Goal: Task Accomplishment & Management: Use online tool/utility

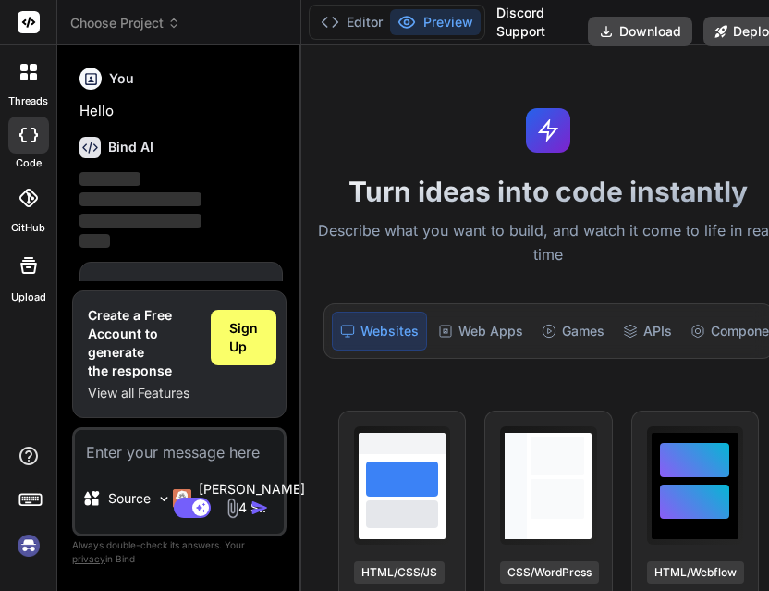
scroll to position [62, 0]
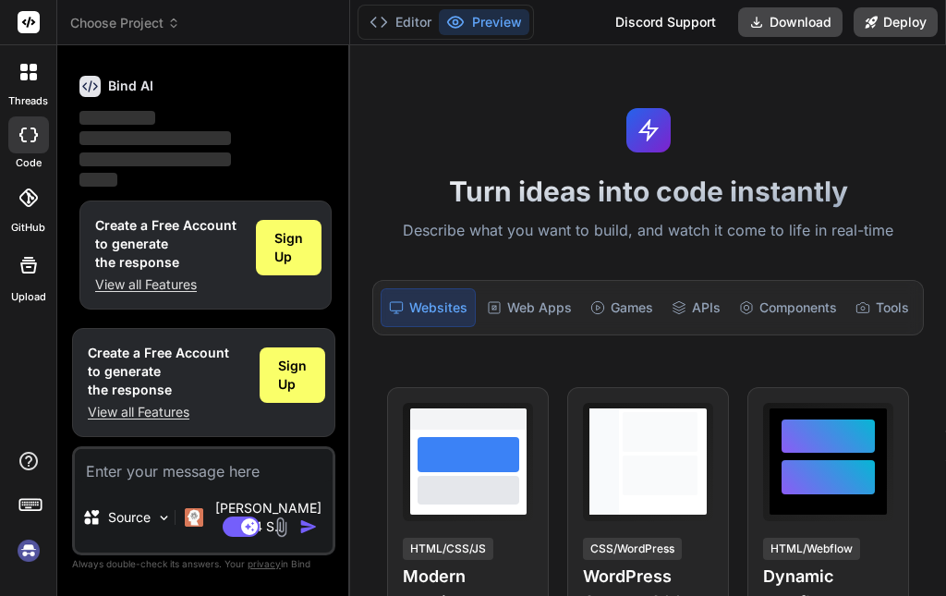
scroll to position [43, 0]
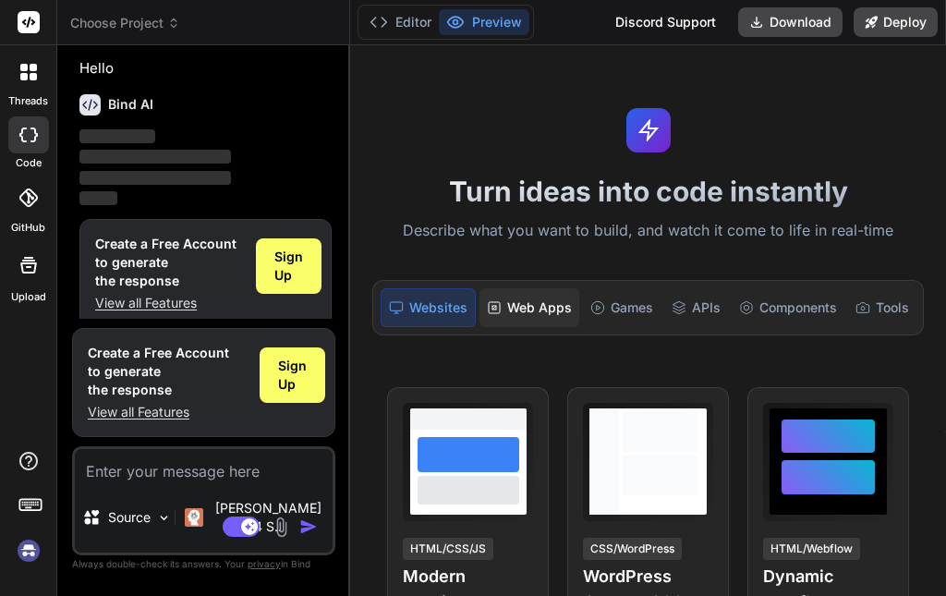
click at [539, 315] on div "Web Apps" at bounding box center [530, 307] width 100 height 39
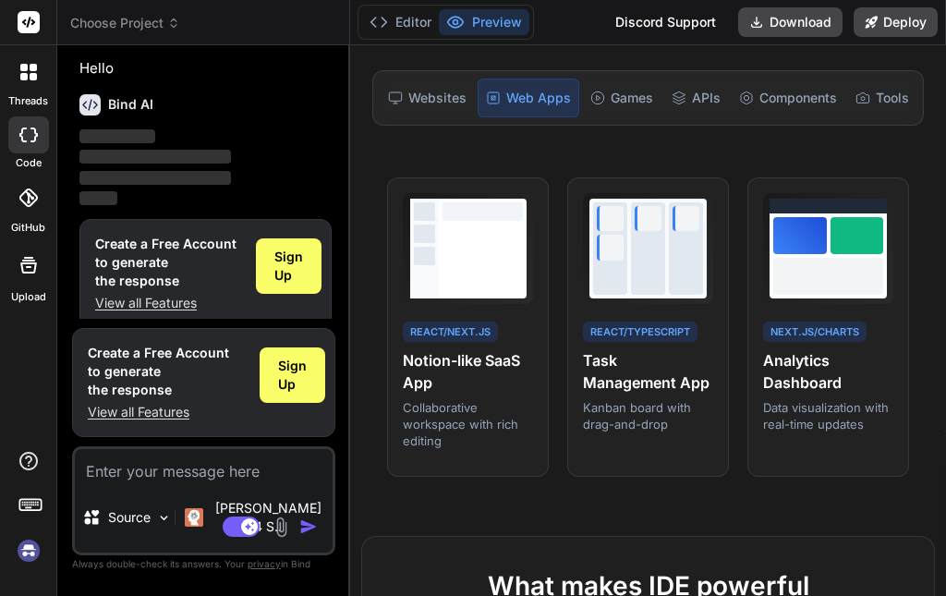
scroll to position [220, 0]
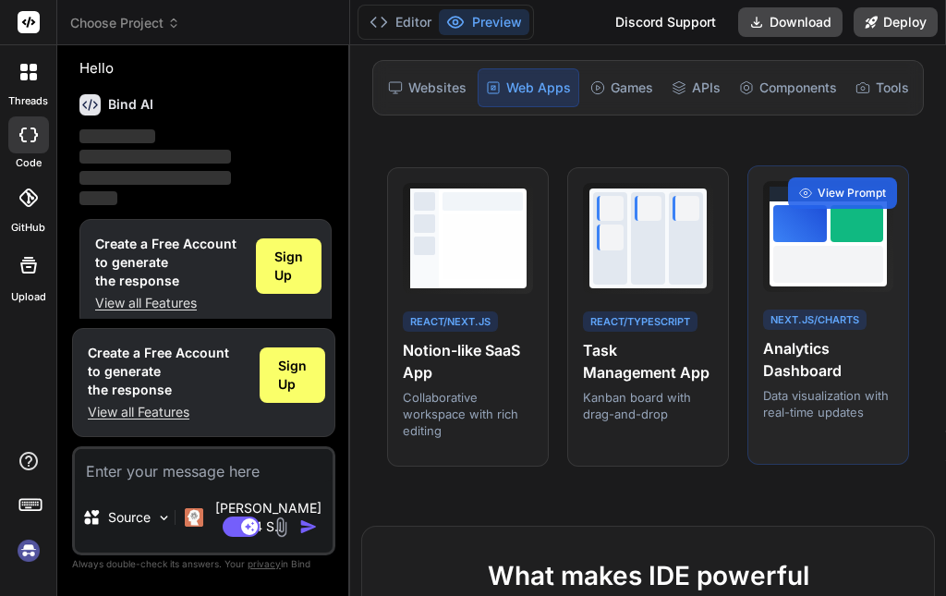
click at [768, 369] on h4 "Analytics Dashboard" at bounding box center [828, 359] width 130 height 44
click at [768, 201] on span "View Prompt" at bounding box center [852, 193] width 68 height 17
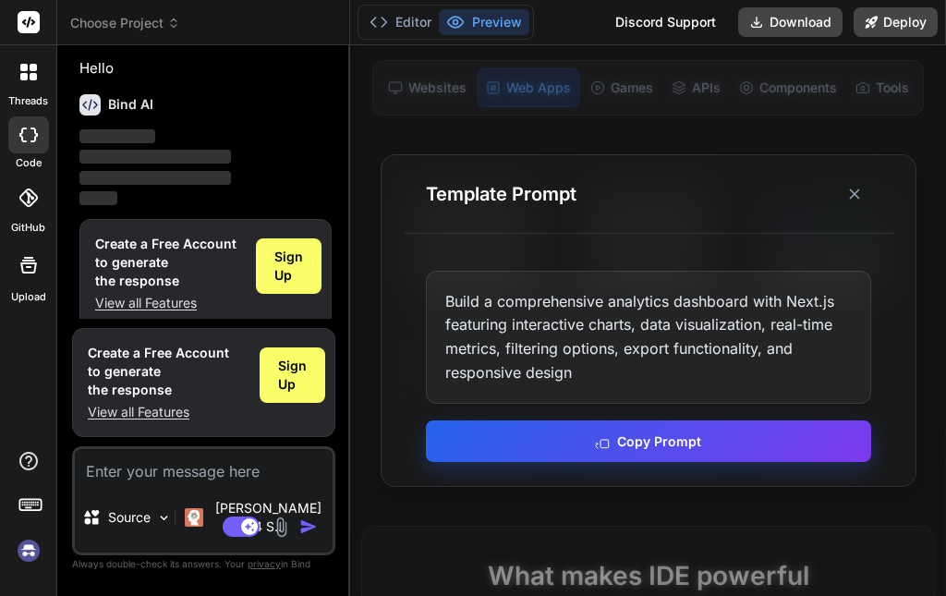
click at [617, 447] on button "Copy Prompt" at bounding box center [648, 441] width 445 height 42
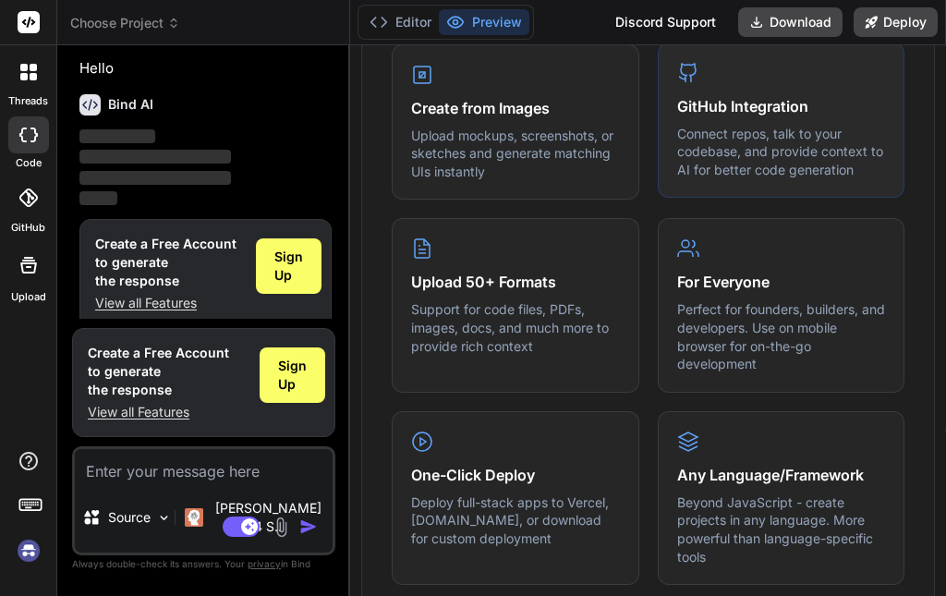
scroll to position [833, 0]
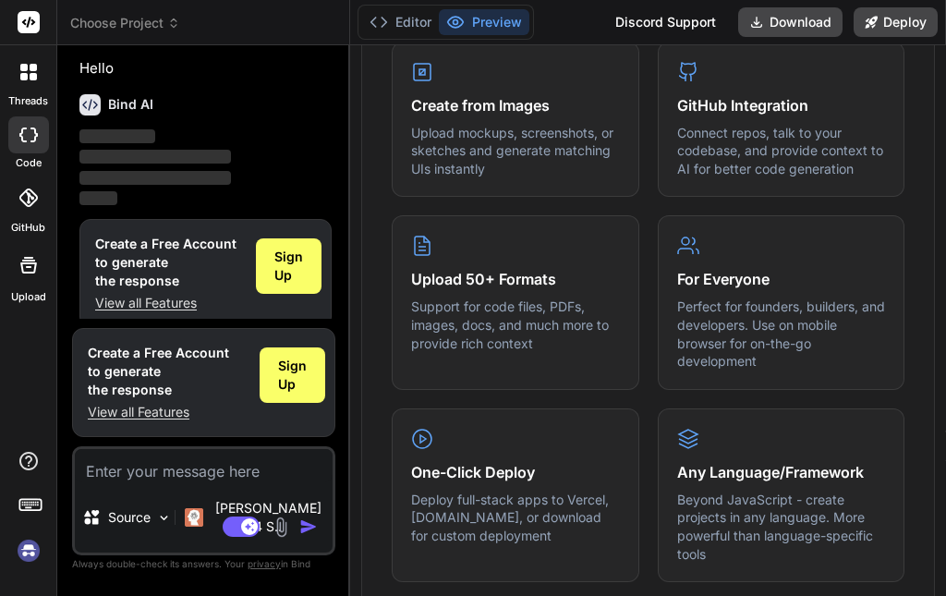
click at [29, 24] on icon at bounding box center [29, 22] width 14 height 11
drag, startPoint x: 25, startPoint y: 28, endPoint x: 25, endPoint y: 100, distance: 72.1
click at [25, 100] on div "threads code GitHub Upload" at bounding box center [28, 152] width 56 height 304
click at [25, 100] on label "threads" at bounding box center [28, 101] width 40 height 16
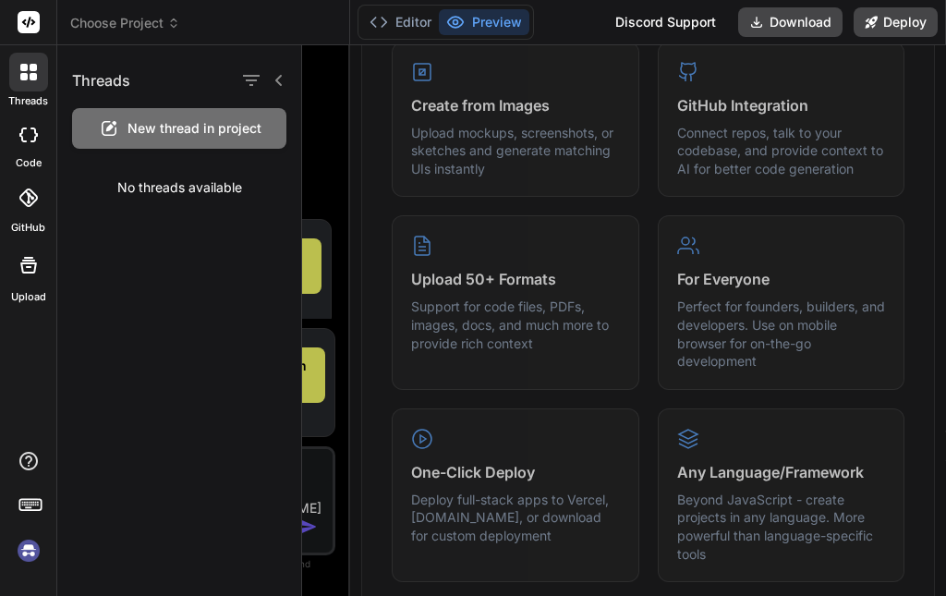
click at [26, 133] on icon at bounding box center [28, 135] width 18 height 15
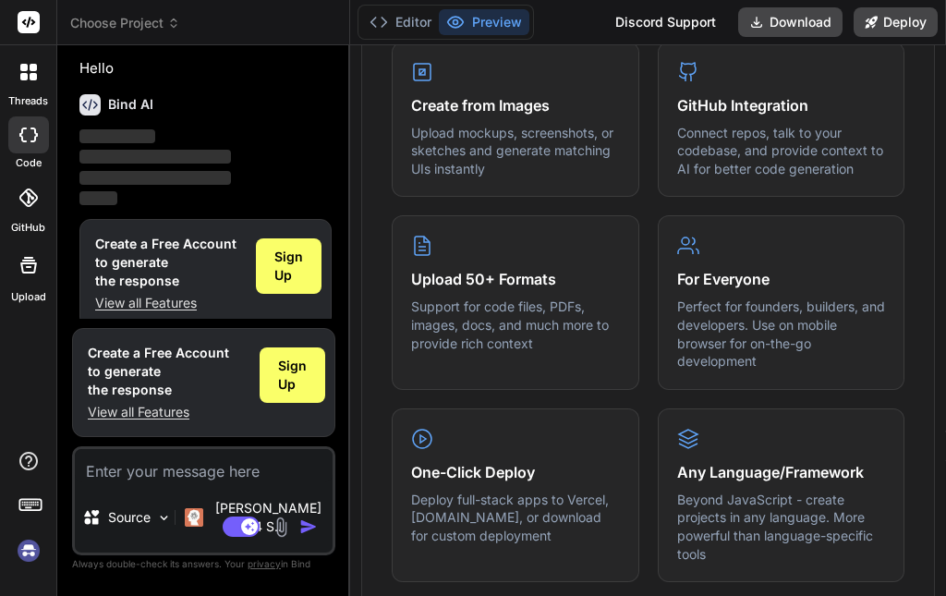
click at [25, 125] on div at bounding box center [28, 134] width 41 height 37
click at [368, 15] on button "Editor" at bounding box center [400, 22] width 77 height 26
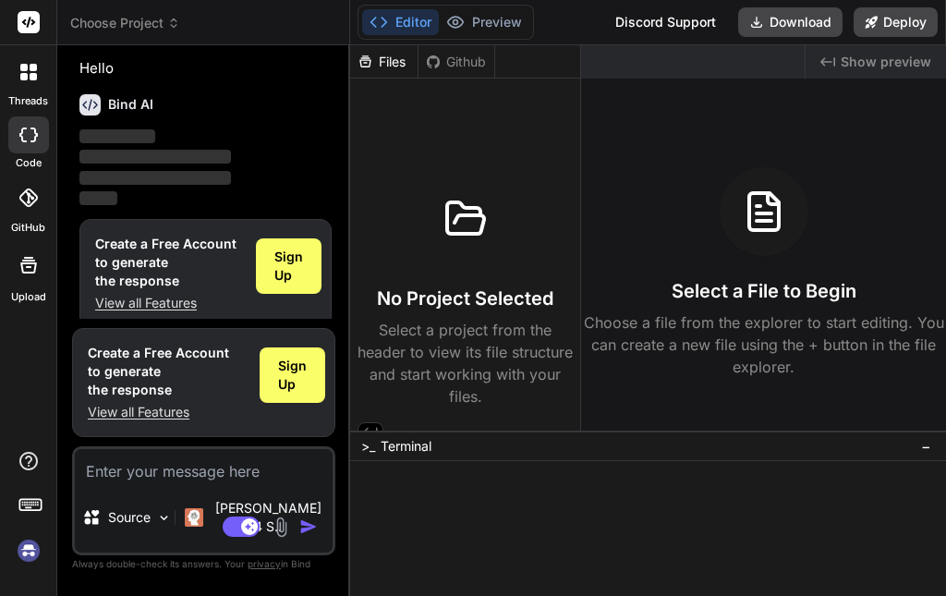
click at [416, 250] on div "No Project Selected Select a project from the header to view its file structure…" at bounding box center [465, 291] width 215 height 233
click at [468, 218] on icon at bounding box center [466, 219] width 44 height 44
click at [768, 217] on div "Select a File to Begin Choose a file from the explorer to start editing. You ca…" at bounding box center [763, 272] width 365 height 211
click at [699, 276] on div "Select a File to Begin Choose a file from the explorer to start editing. You ca…" at bounding box center [763, 272] width 365 height 211
click at [272, 254] on div "Sign Up" at bounding box center [289, 265] width 66 height 55
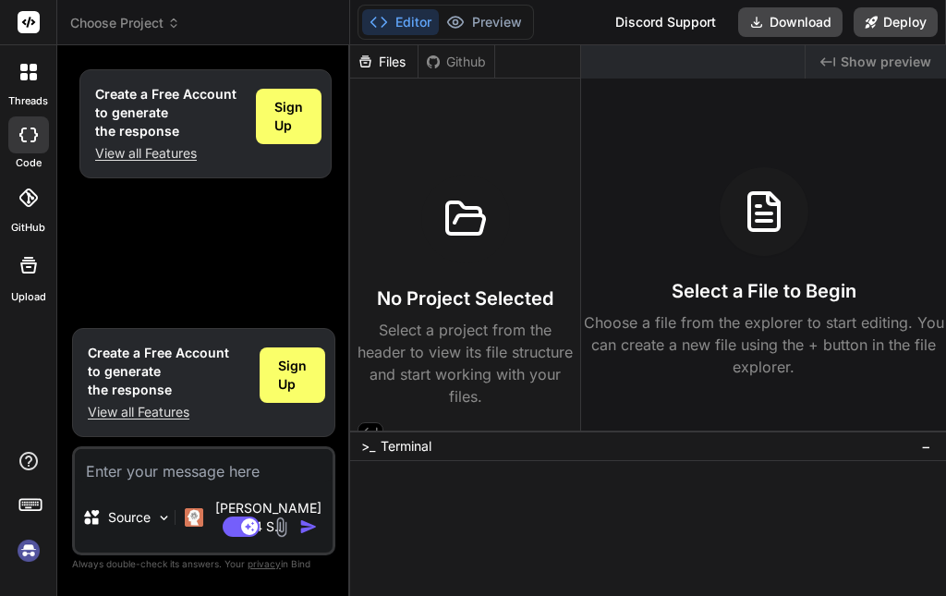
click at [423, 206] on div at bounding box center [465, 219] width 89 height 89
click at [465, 226] on icon at bounding box center [466, 219] width 44 height 44
click at [480, 201] on icon at bounding box center [466, 219] width 44 height 44
click at [448, 53] on div "Github" at bounding box center [457, 62] width 76 height 18
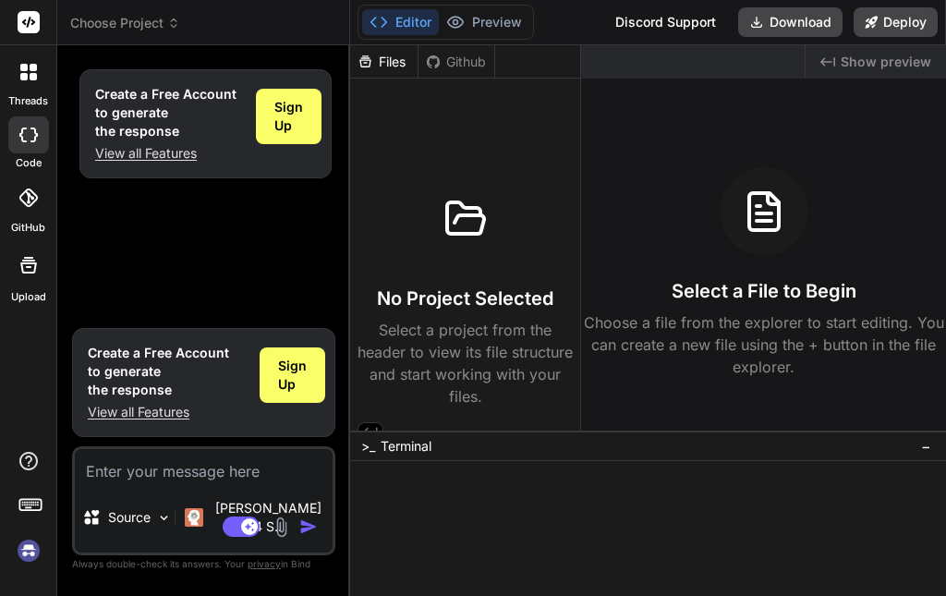
click at [384, 61] on div "Files" at bounding box center [383, 62] width 67 height 18
click at [445, 65] on div "Github" at bounding box center [457, 62] width 76 height 18
click at [455, 65] on div "Github" at bounding box center [457, 62] width 76 height 18
click at [462, 60] on div "Github" at bounding box center [457, 62] width 76 height 18
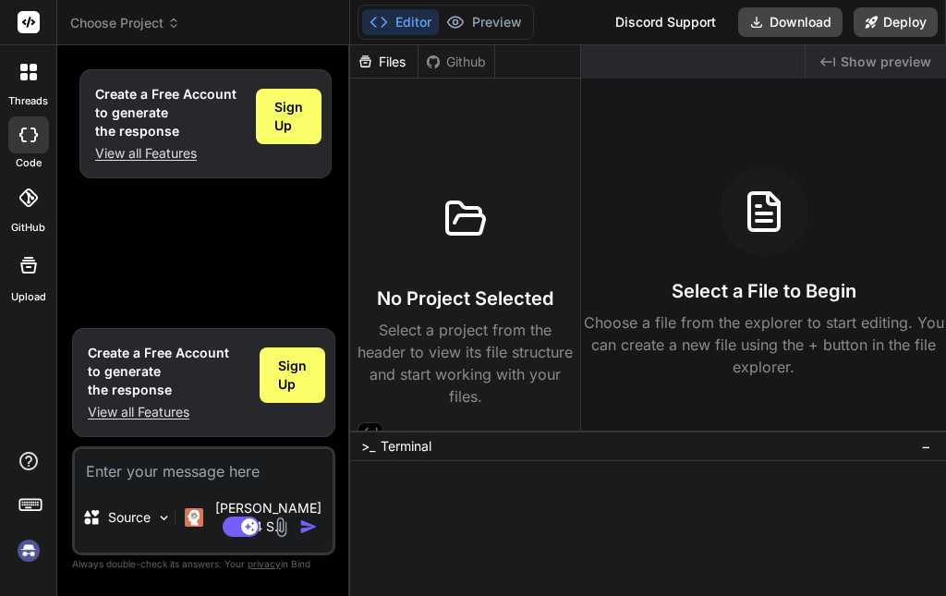
click at [462, 60] on div "Github" at bounding box center [457, 62] width 76 height 18
click at [402, 55] on div "Files" at bounding box center [383, 62] width 67 height 18
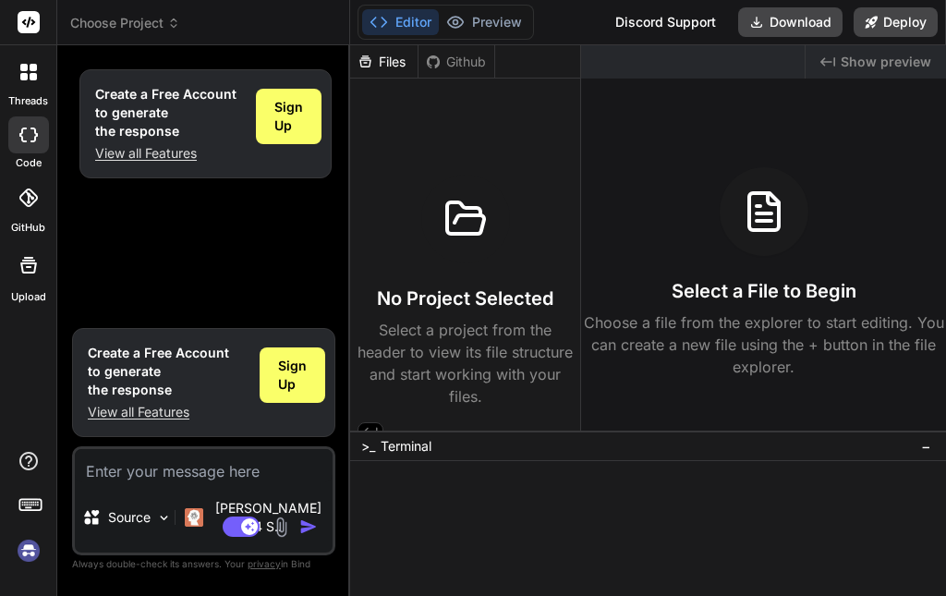
click at [402, 55] on div "Files" at bounding box center [383, 62] width 67 height 18
click at [461, 53] on div "Github" at bounding box center [457, 62] width 76 height 18
click at [21, 79] on icon at bounding box center [23, 76] width 7 height 7
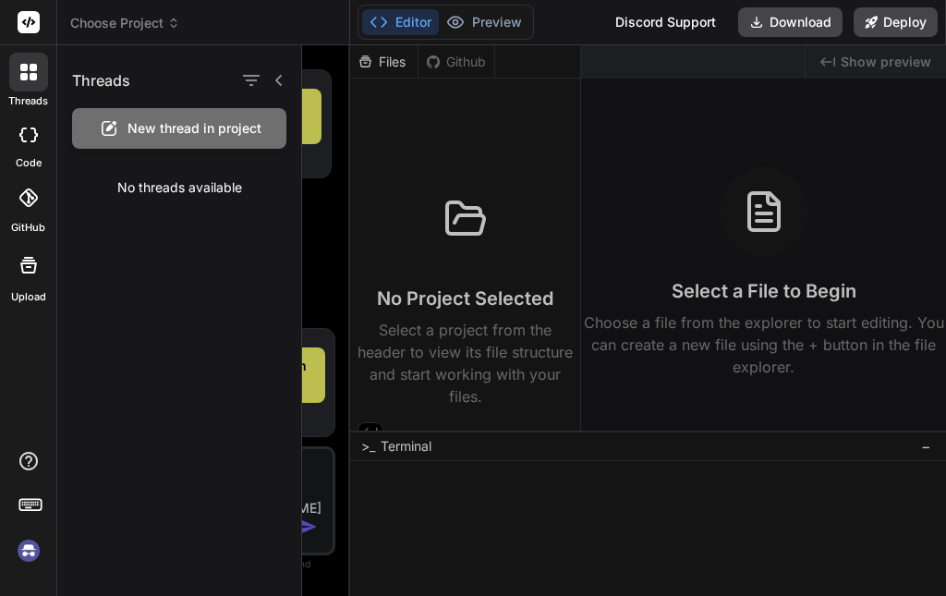
click at [330, 200] on div at bounding box center [624, 320] width 644 height 551
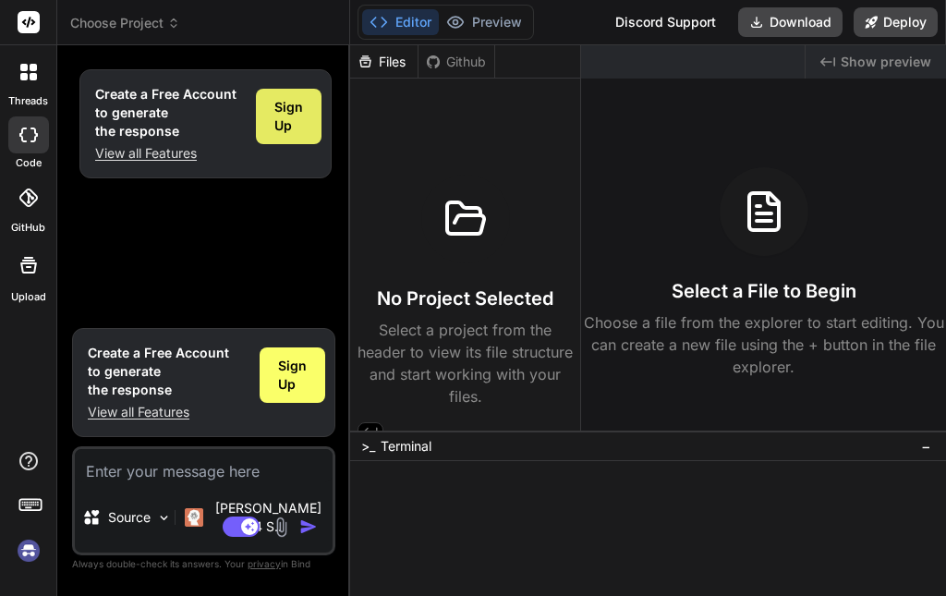
click at [292, 124] on span "Sign Up" at bounding box center [288, 116] width 29 height 37
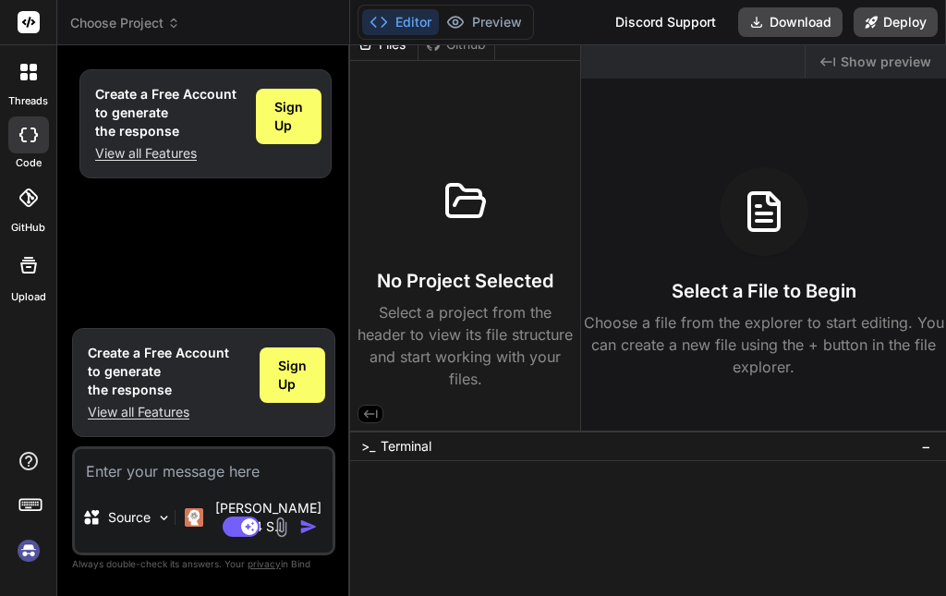
scroll to position [18, 0]
click at [370, 411] on icon at bounding box center [370, 414] width 17 height 17
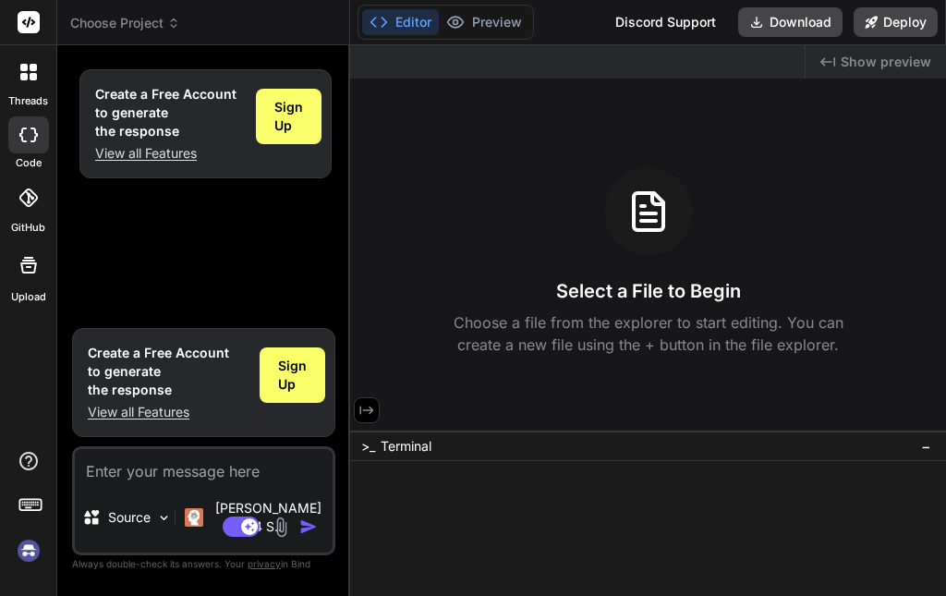
click at [768, 52] on div "Created with Pixso. Show preview" at bounding box center [876, 61] width 140 height 33
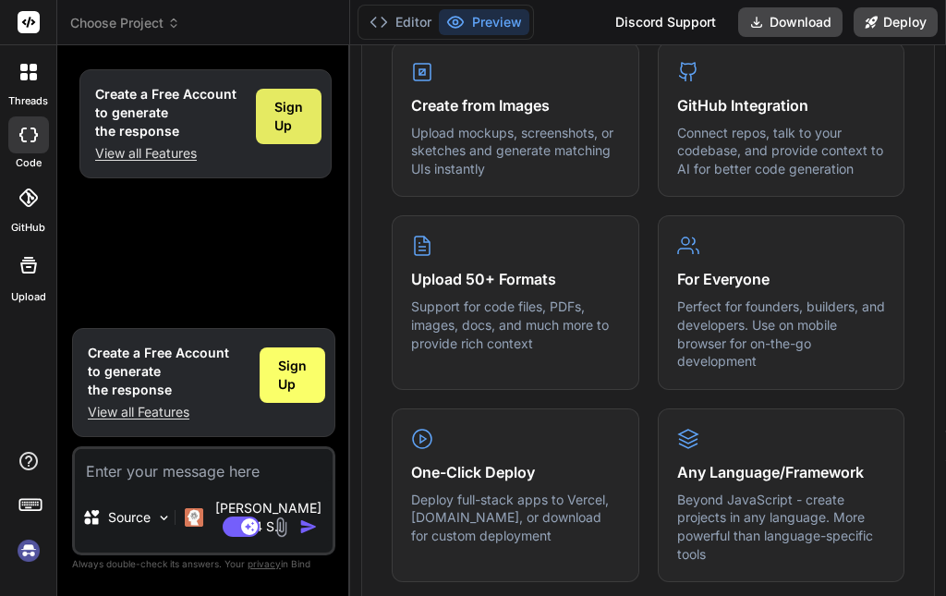
click at [288, 114] on span "Sign Up" at bounding box center [288, 116] width 29 height 37
click at [28, 199] on icon at bounding box center [27, 198] width 18 height 18
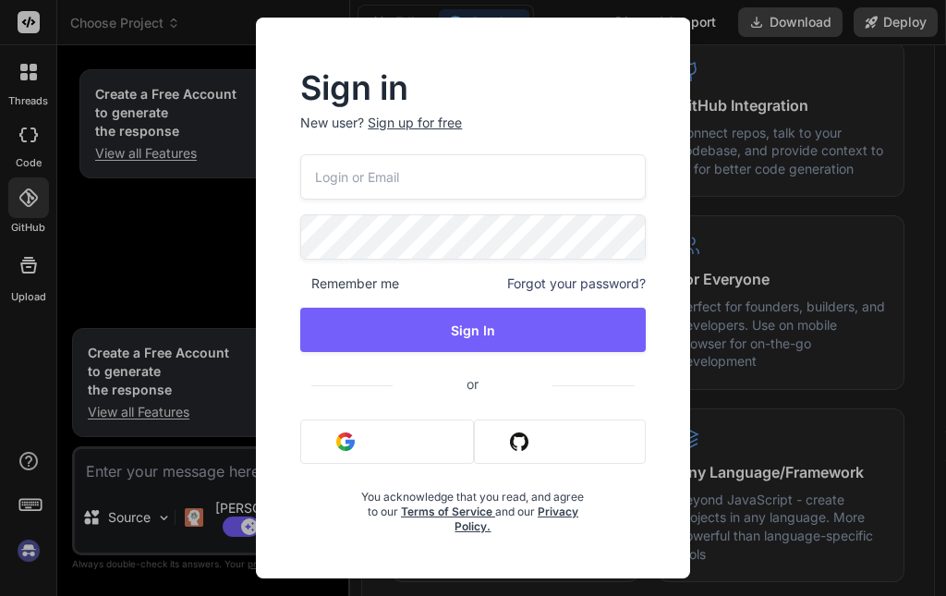
click at [554, 414] on div "Remember me Forgot your password? Sign In or Sign in with Google Sign in with G…" at bounding box center [472, 344] width 345 height 380
click at [550, 444] on button "Sign in with Github" at bounding box center [559, 442] width 171 height 44
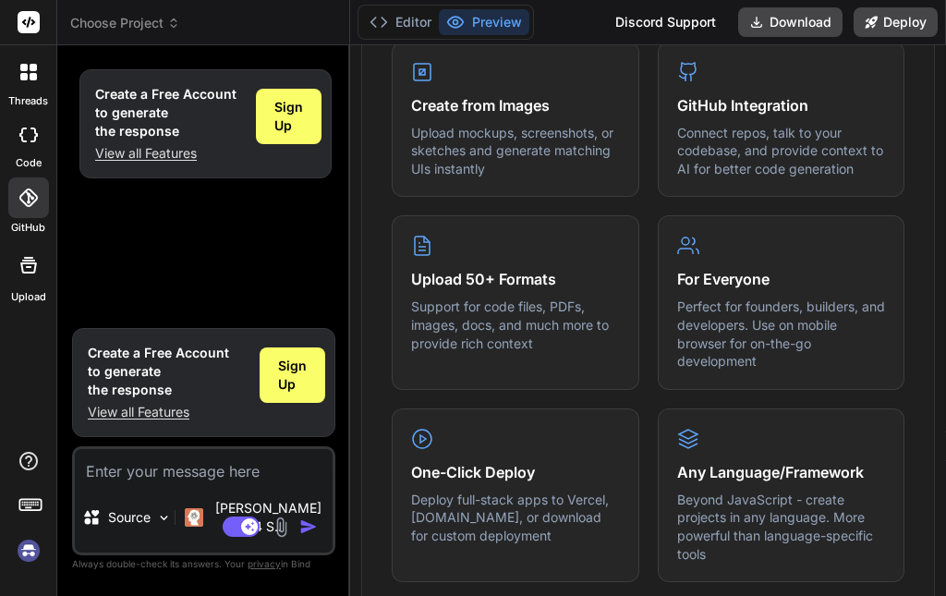
click at [31, 124] on div at bounding box center [28, 134] width 41 height 37
type textarea "x"
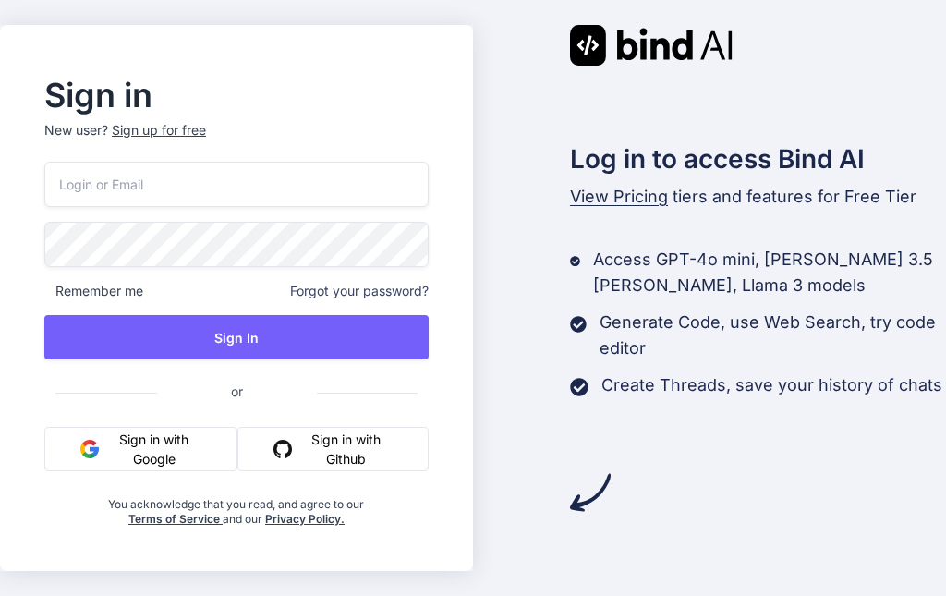
drag, startPoint x: 184, startPoint y: 462, endPoint x: 154, endPoint y: 442, distance: 35.9
click at [154, 442] on button "Sign in with Google" at bounding box center [140, 449] width 193 height 44
click at [109, 448] on button "Sign in with Google" at bounding box center [140, 449] width 193 height 44
click at [161, 422] on div "Remember me Forgot your password? Sign In or Sign in with Google Sign in with G…" at bounding box center [236, 344] width 384 height 365
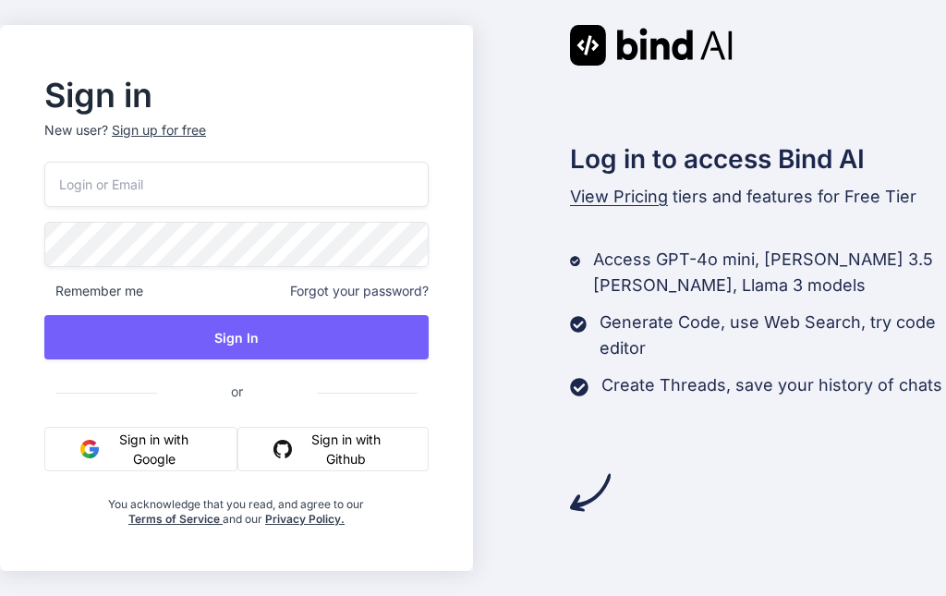
click at [150, 446] on button "Sign in with Google" at bounding box center [140, 449] width 193 height 44
drag, startPoint x: 0, startPoint y: 0, endPoint x: 317, endPoint y: 429, distance: 533.2
click at [317, 429] on div "Remember me Forgot your password? Sign In or Sign in with Google Sign in with G…" at bounding box center [236, 344] width 384 height 365
click at [317, 429] on button "Sign in with Github" at bounding box center [332, 449] width 191 height 44
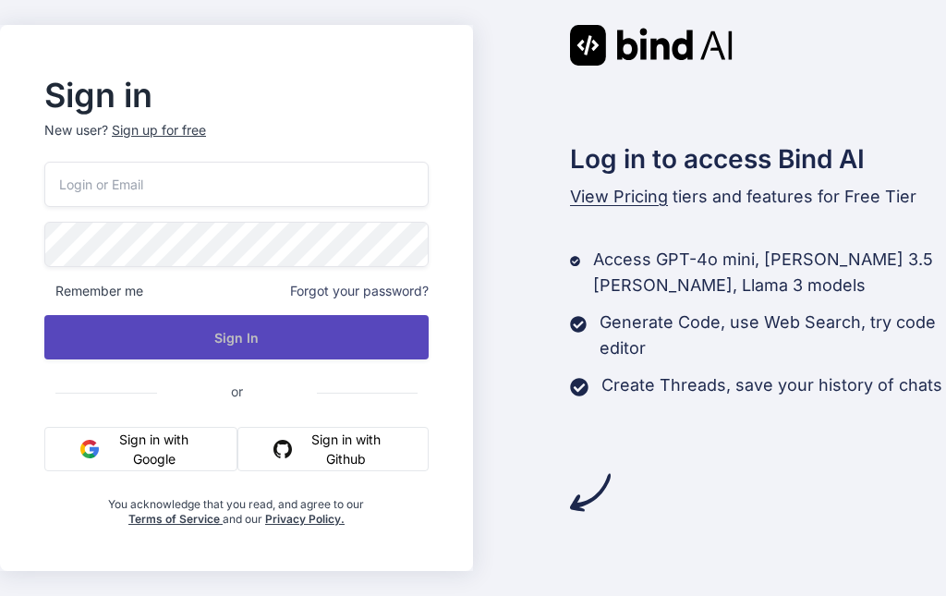
click at [247, 329] on button "Sign In" at bounding box center [236, 337] width 384 height 44
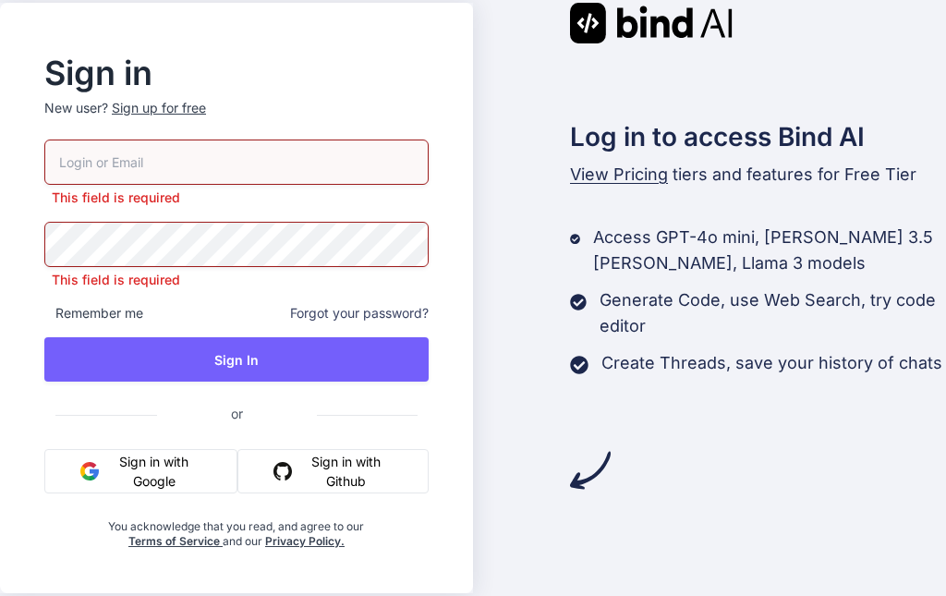
click at [140, 160] on input "email" at bounding box center [236, 162] width 384 height 45
type input "hazem032012@gmail.com"
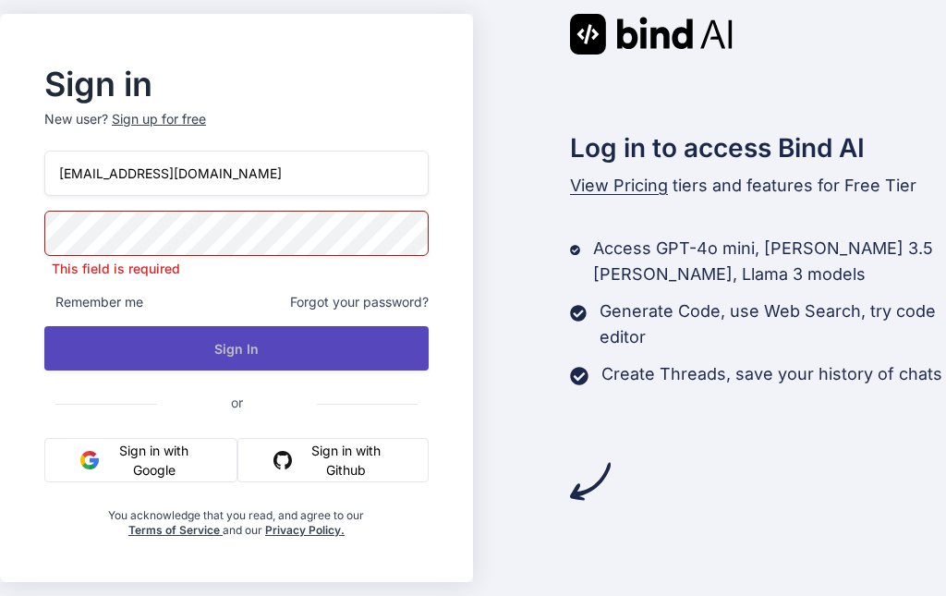
click at [189, 335] on button "Sign In" at bounding box center [236, 348] width 384 height 44
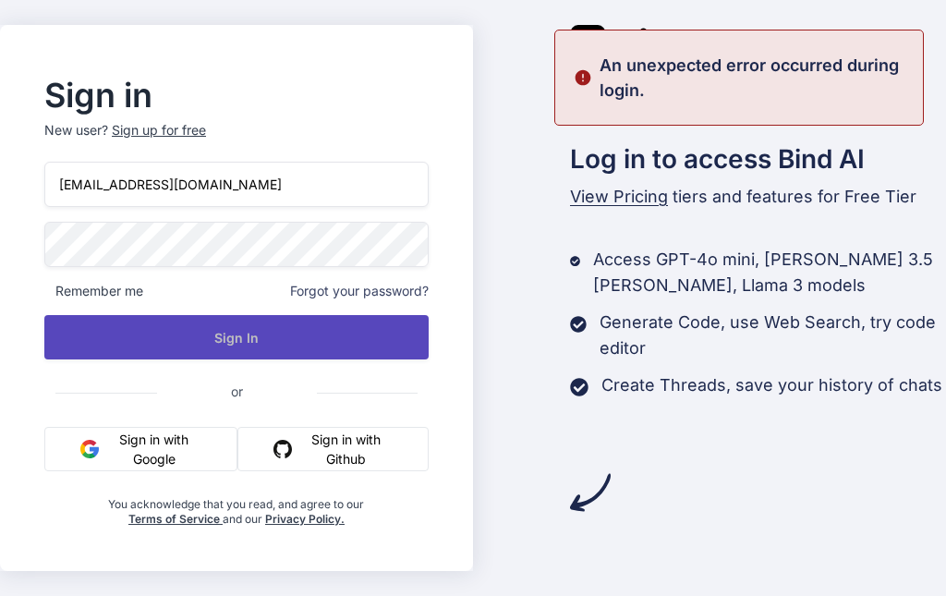
click at [219, 327] on button "Sign In" at bounding box center [236, 337] width 384 height 44
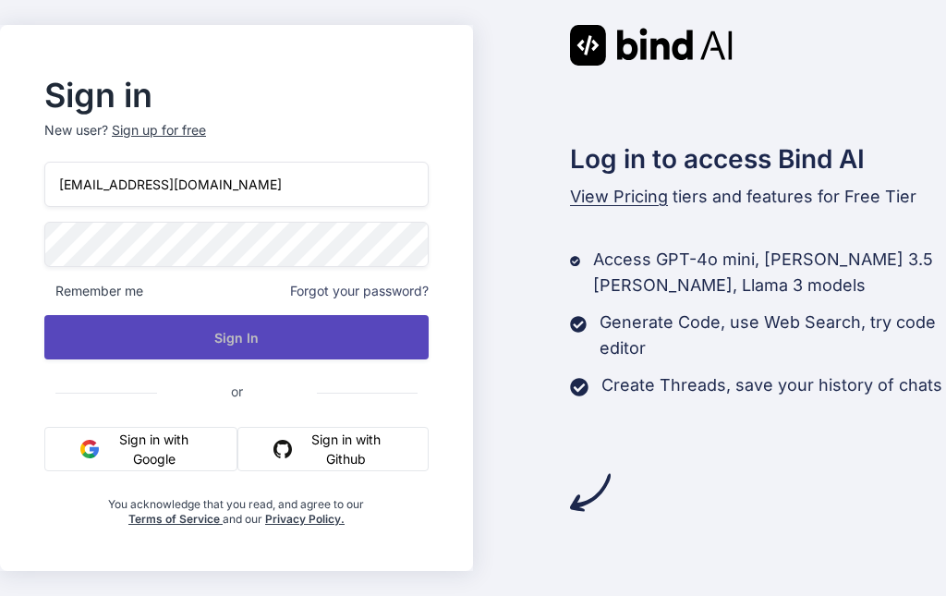
click at [162, 342] on button "Sign In" at bounding box center [236, 337] width 384 height 44
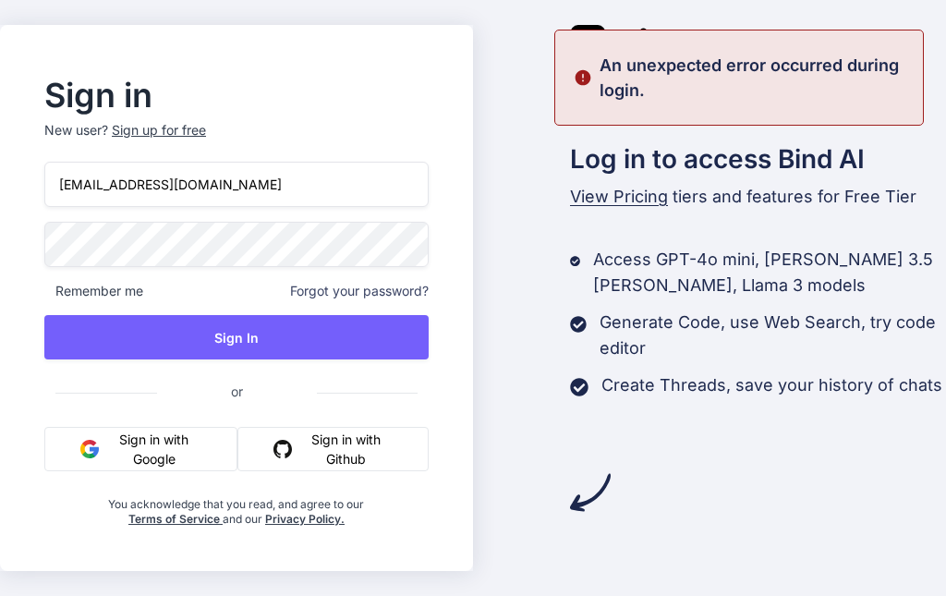
click at [172, 453] on button "Sign in with Google" at bounding box center [140, 449] width 193 height 44
